Goal: Information Seeking & Learning: Learn about a topic

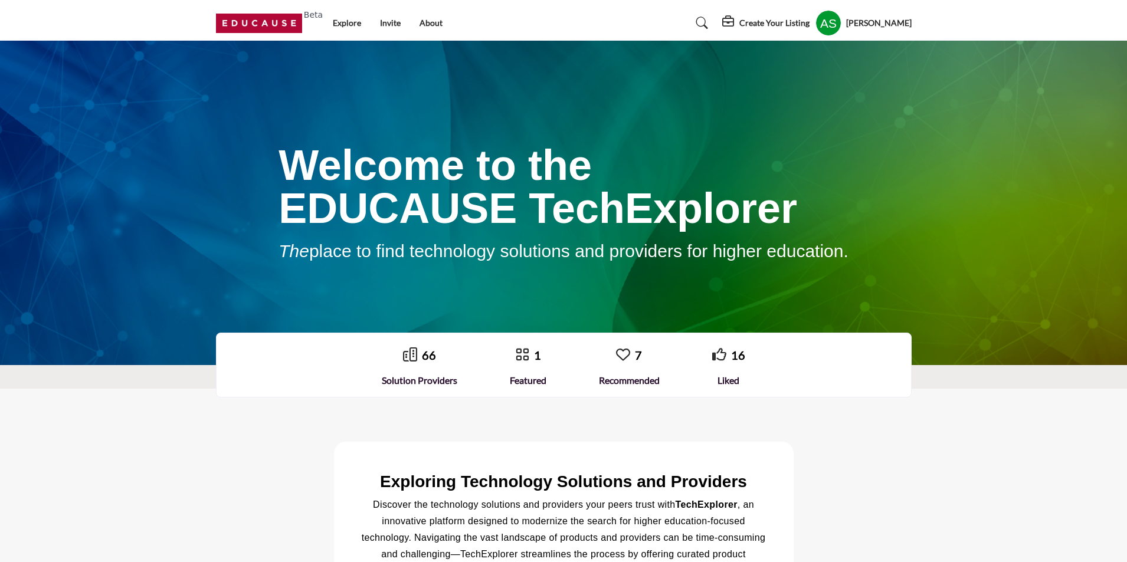
click at [828, 26] on profile-featured-bd05945c-1994-4d3f-bdda-d5fdffdf519e "Show hide supplier dropdown" at bounding box center [828, 23] width 26 height 26
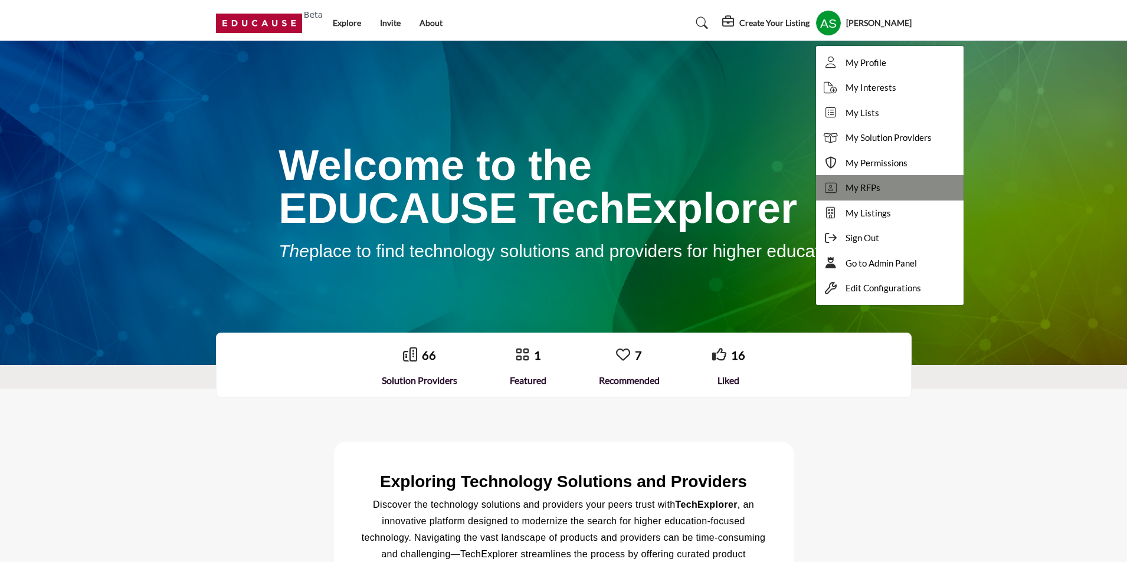
click at [886, 188] on link "My RFPs" at bounding box center [890, 187] width 148 height 25
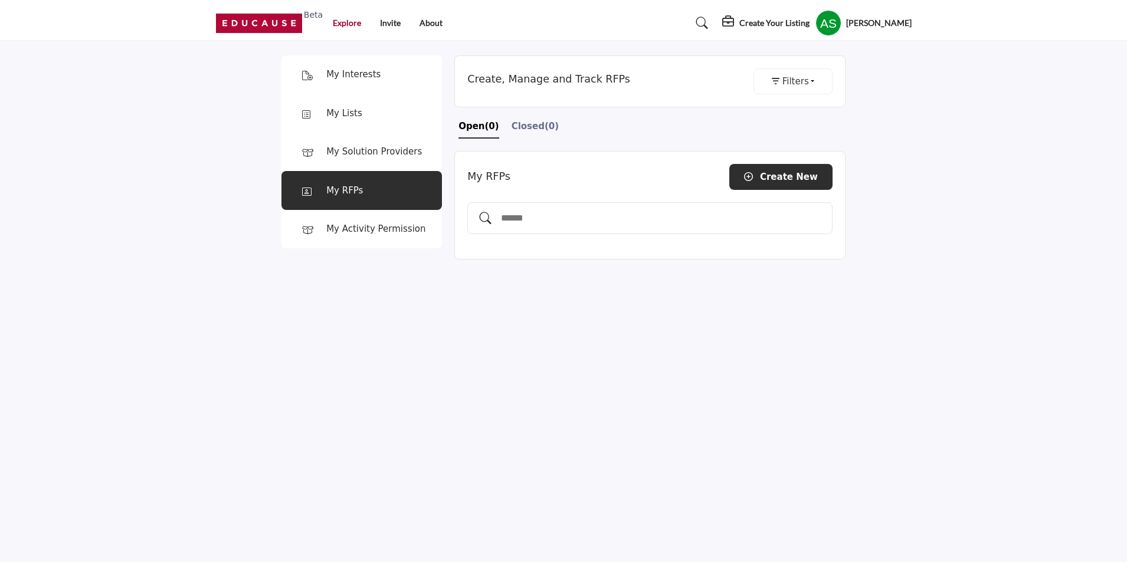
click at [335, 24] on link "Explore" at bounding box center [347, 23] width 28 height 10
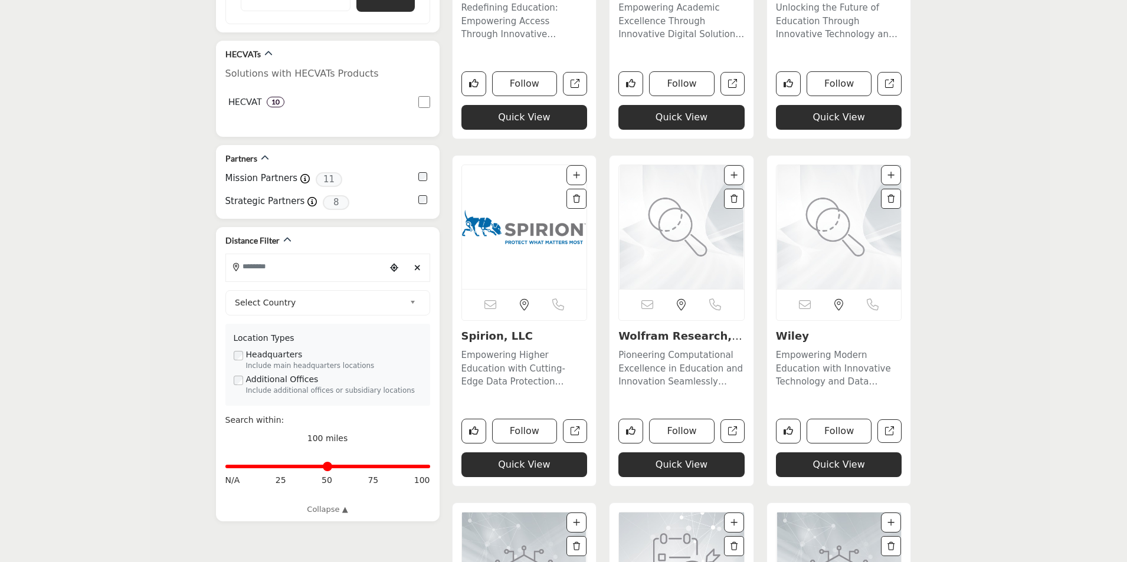
scroll to position [826, 0]
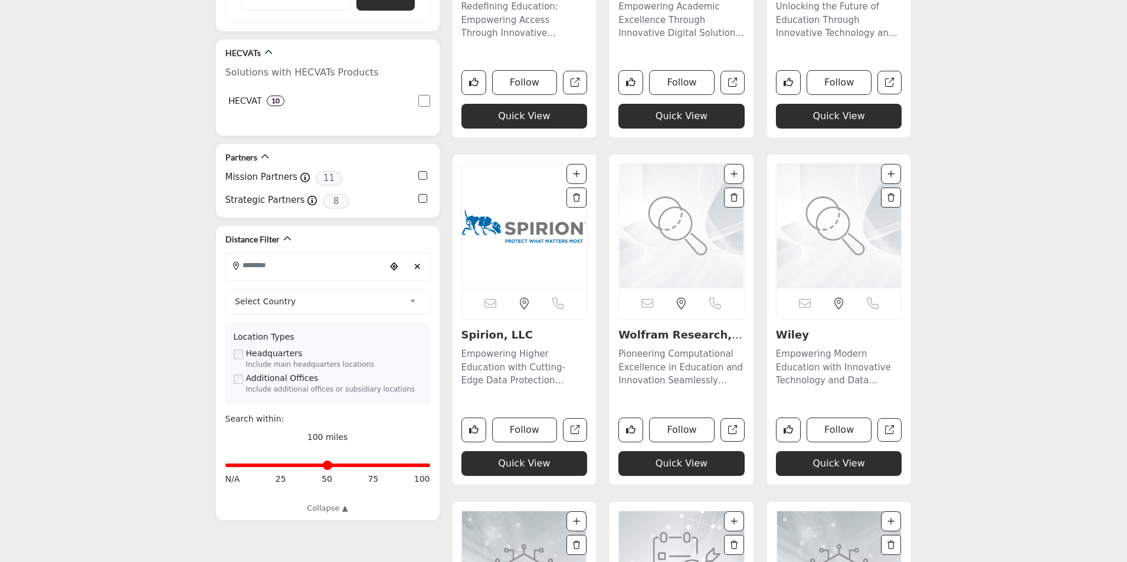
click at [485, 336] on link "Spirion, LLC" at bounding box center [497, 335] width 72 height 12
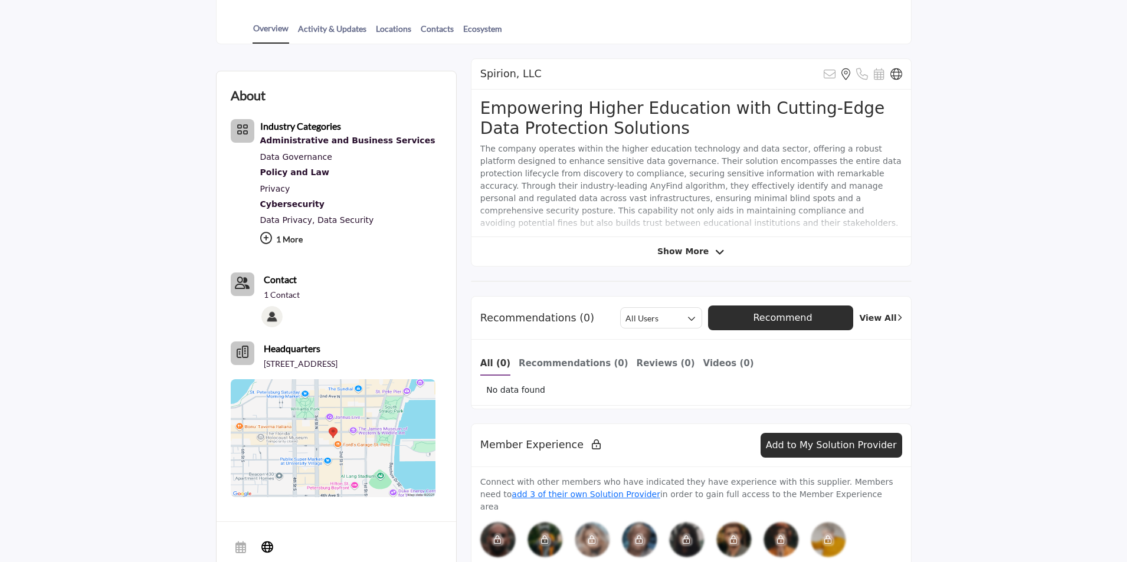
scroll to position [295, 0]
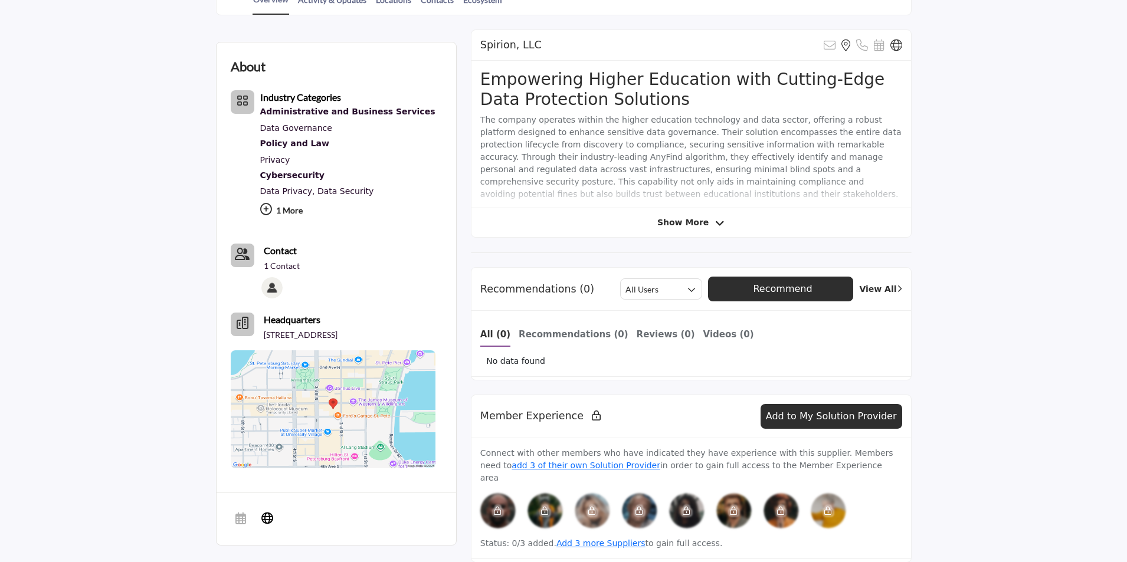
click at [708, 224] on span "Show More" at bounding box center [690, 223] width 67 height 12
